Goal: Task Accomplishment & Management: Use online tool/utility

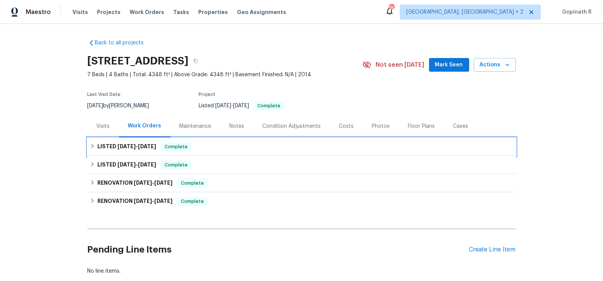
click at [134, 144] on span "[DATE] - [DATE]" at bounding box center [136, 146] width 39 height 5
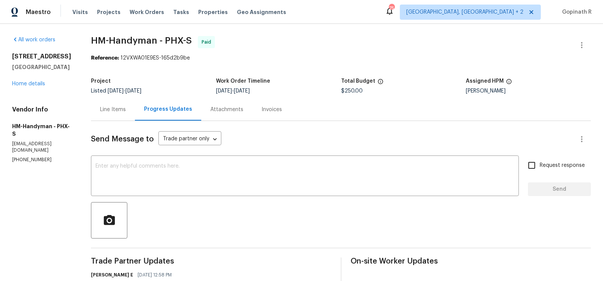
click at [114, 106] on div "Line Items" at bounding box center [113, 110] width 26 height 8
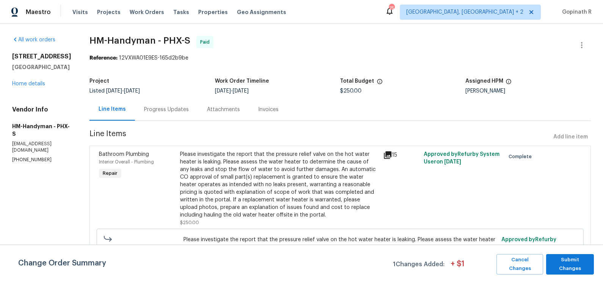
scroll to position [57, 0]
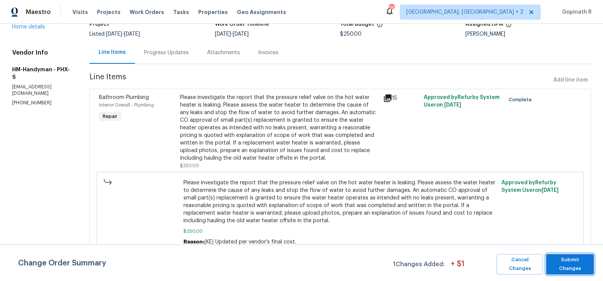
click at [576, 256] on button "Submit Changes" at bounding box center [570, 264] width 48 height 20
